Goal: Navigation & Orientation: Find specific page/section

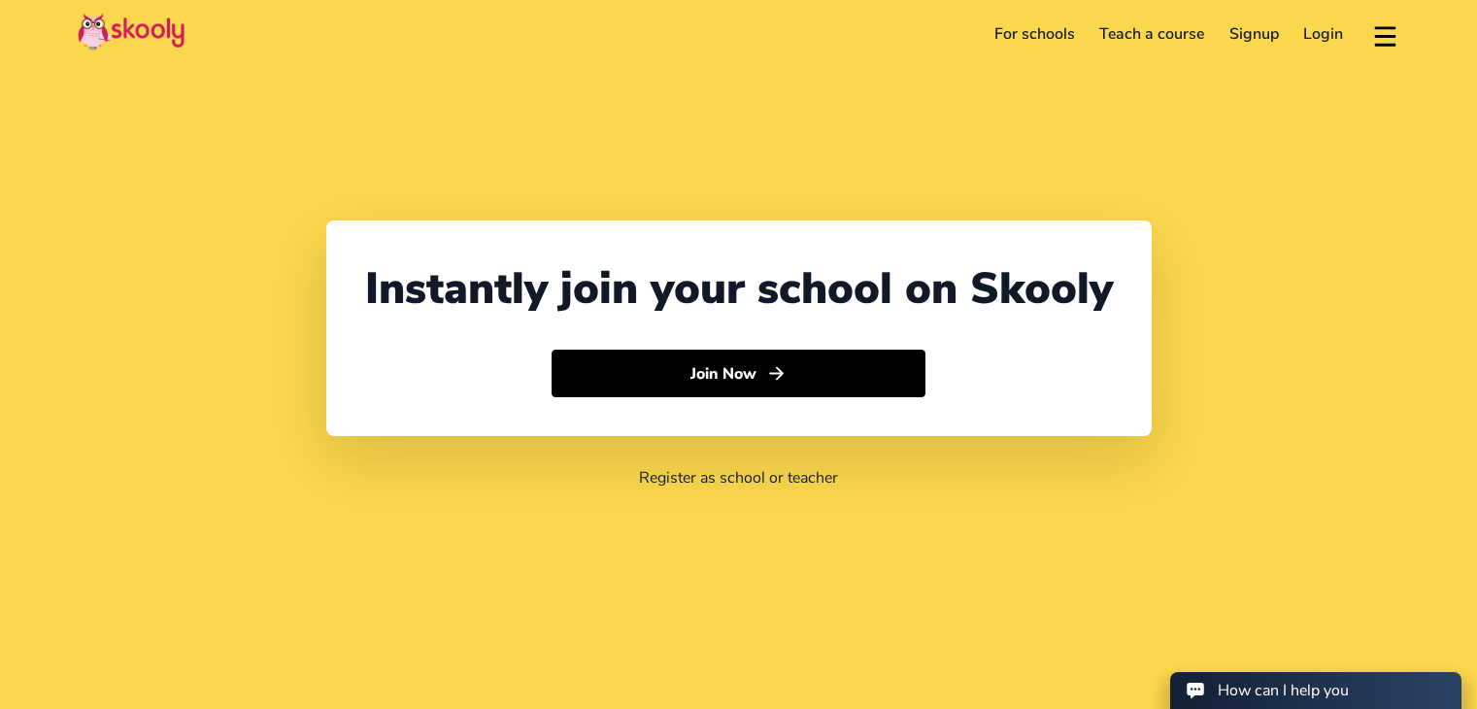
select select "91"
select select "India"
select select "Asia/Kolkata"
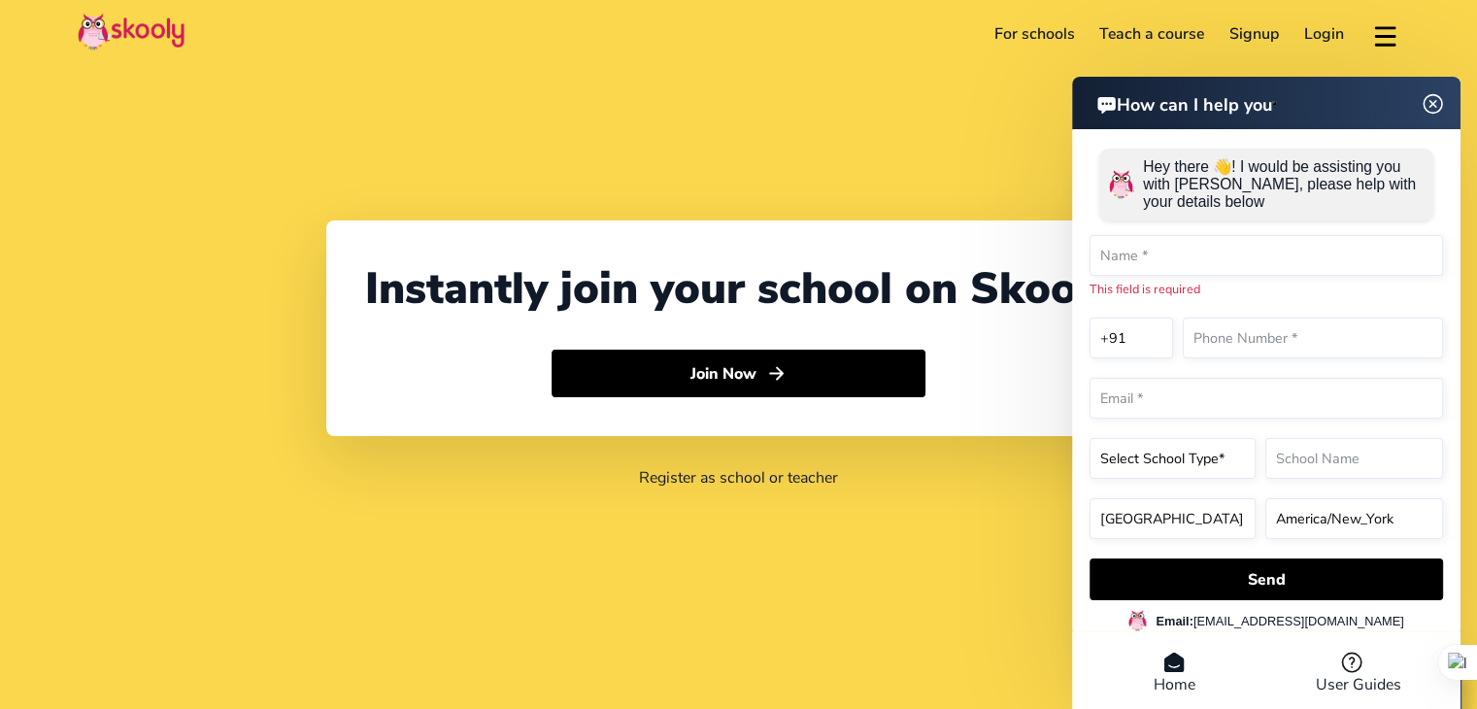
click at [839, 53] on header "For schools Teach a course Signup Login Download app Contact support English" at bounding box center [738, 34] width 1477 height 68
